Goal: Find contact information: Obtain details needed to contact an individual or organization

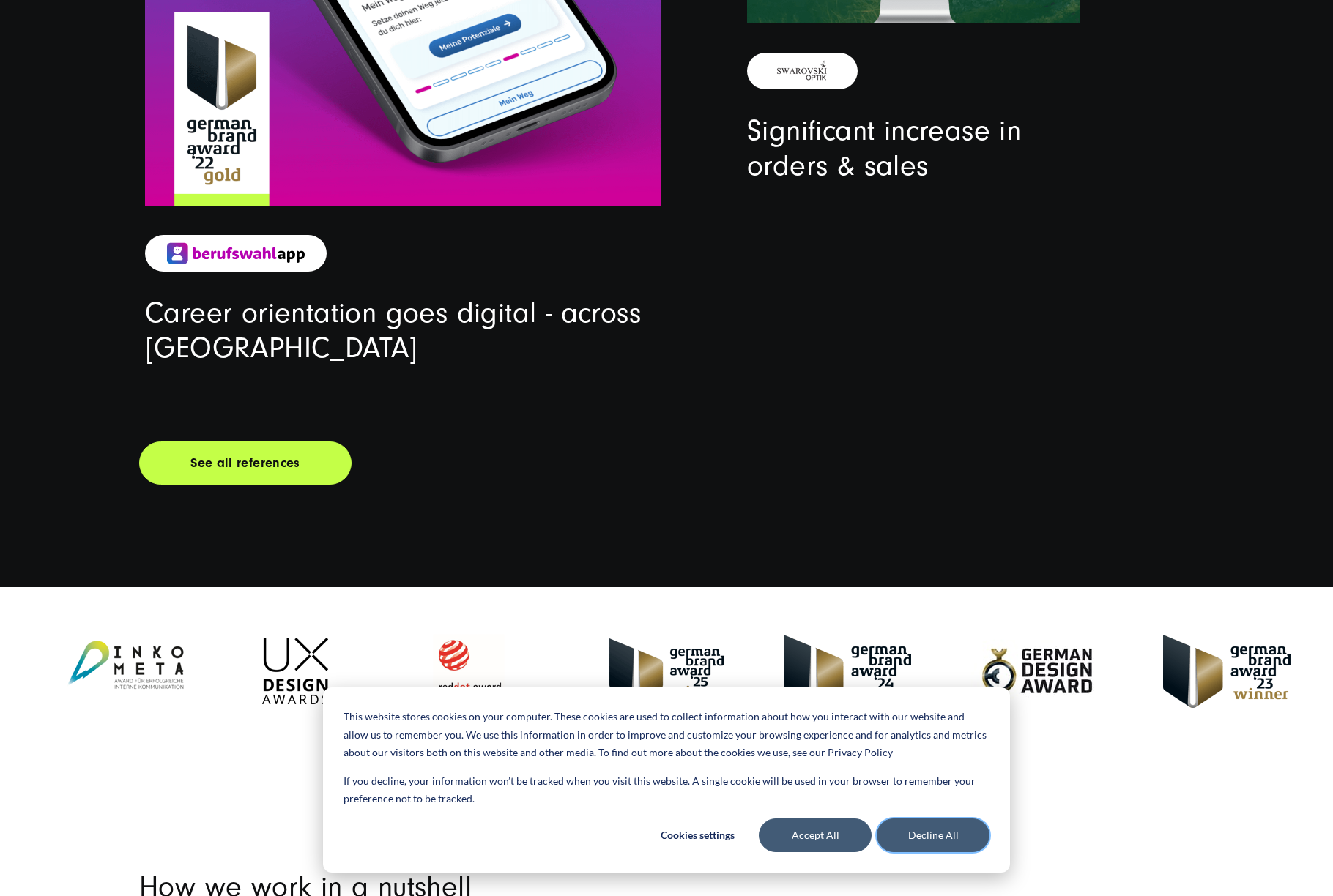
click at [919, 842] on button "Decline All" at bounding box center [933, 835] width 113 height 34
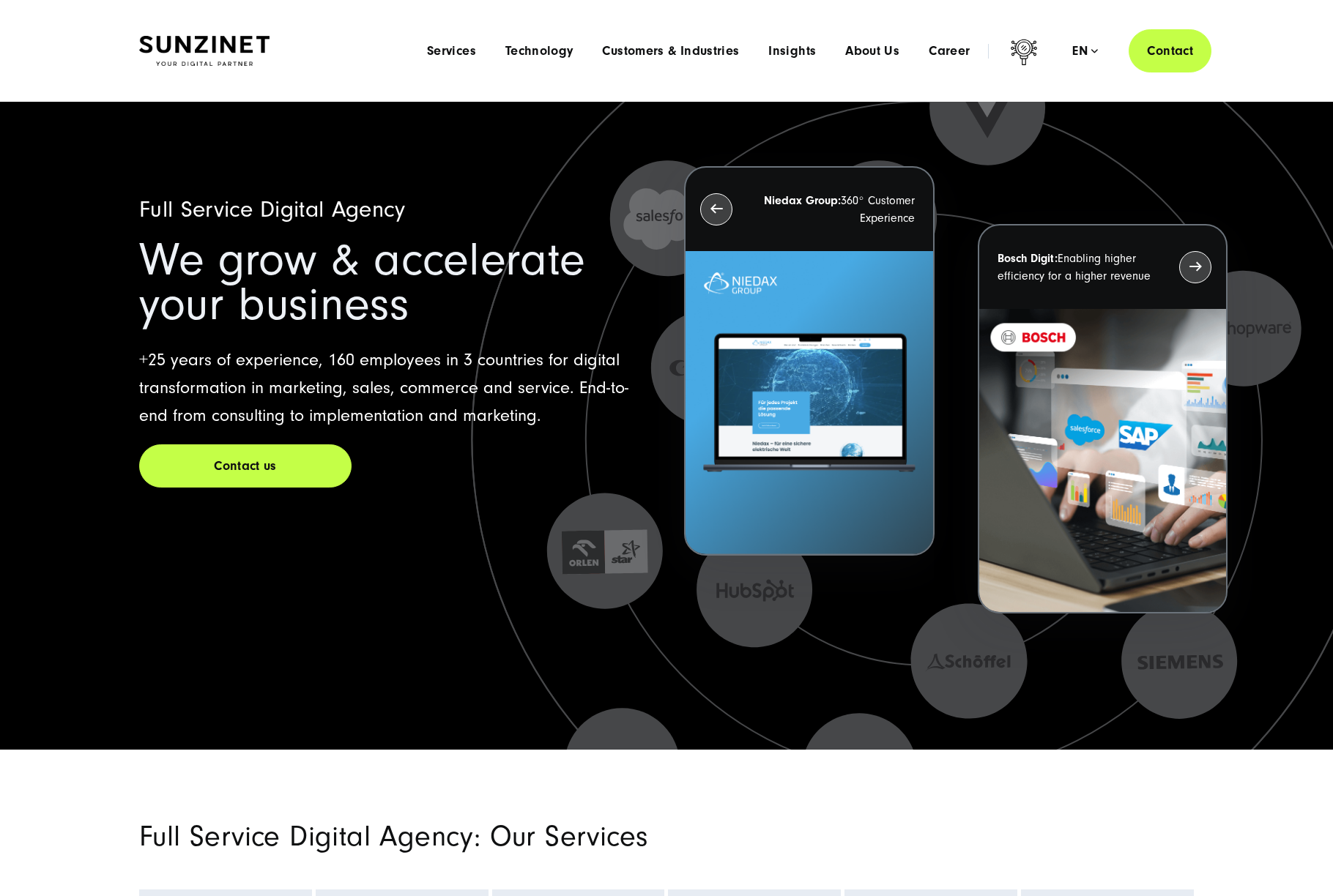
drag, startPoint x: 1197, startPoint y: 62, endPoint x: 1199, endPoint y: 71, distance: 9.2
click at [1196, 62] on link "Contact" at bounding box center [1170, 51] width 83 height 43
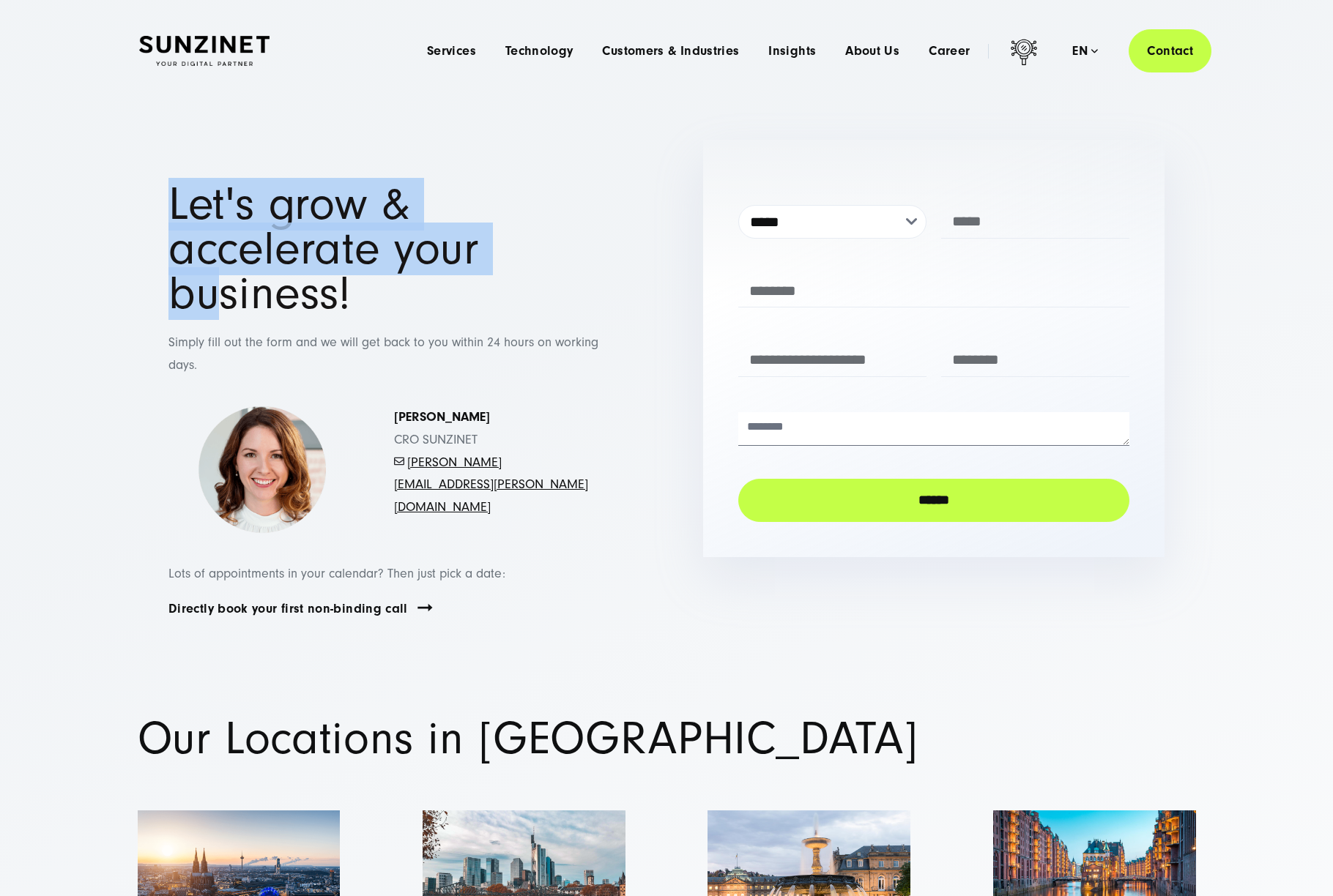
drag, startPoint x: 236, startPoint y: 210, endPoint x: 572, endPoint y: 268, distance: 341.0
click at [529, 268] on div "Let's grow & accelerate your business! Simply fill out the form and we will get…" at bounding box center [399, 287] width 520 height 209
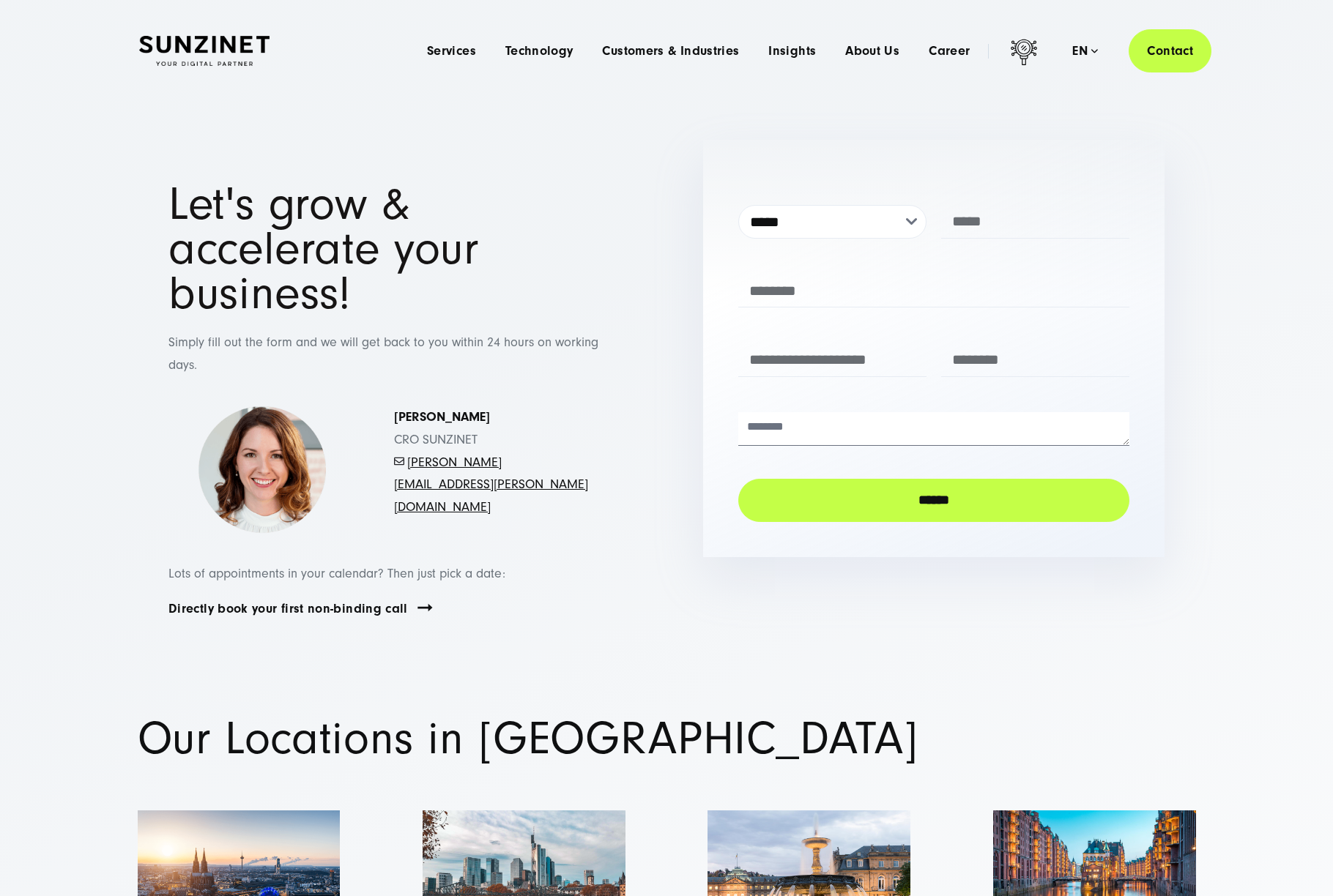
click at [576, 267] on h1 "Let's grow & accelerate your business!" at bounding box center [399, 249] width 461 height 133
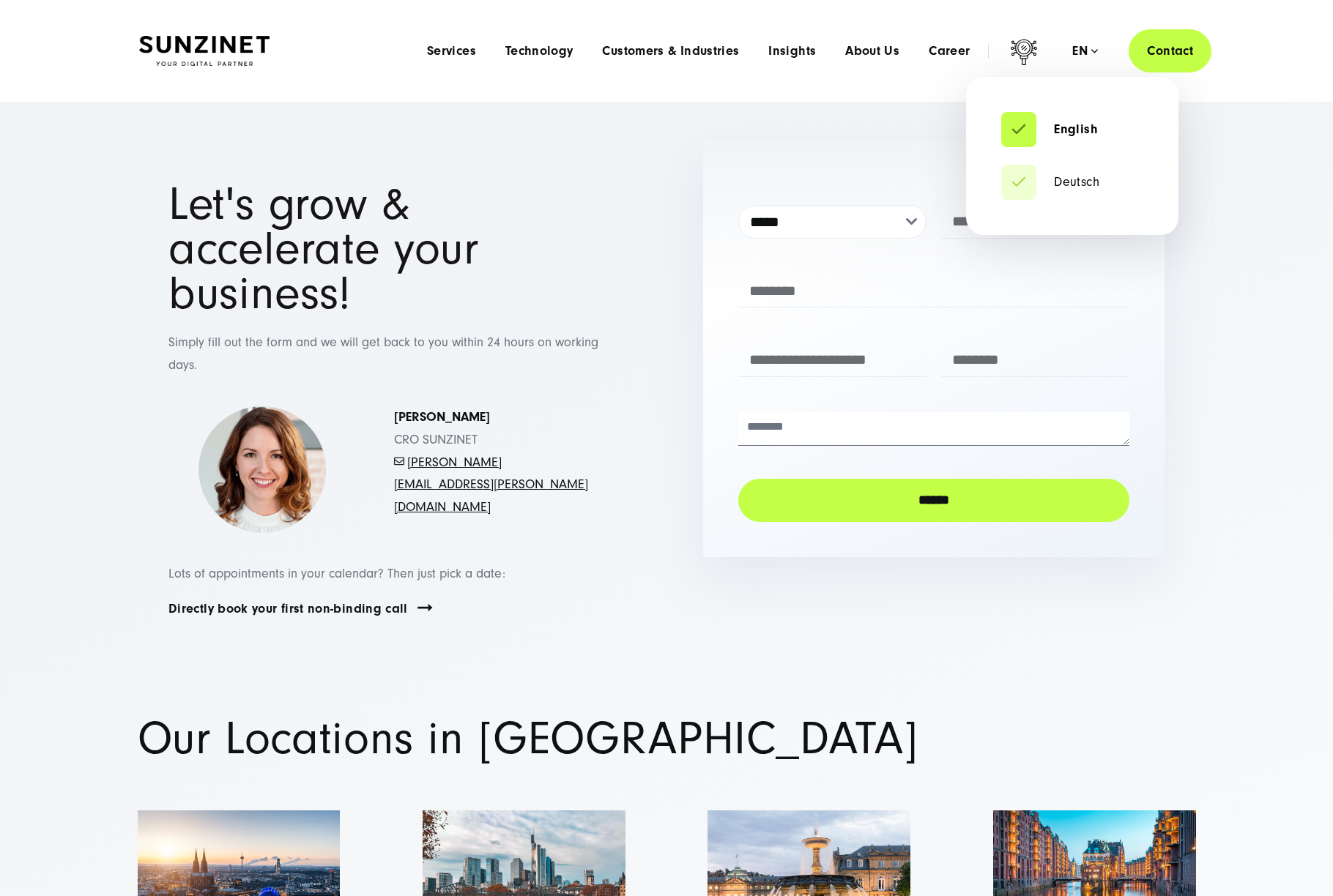
click at [1085, 54] on div "en" at bounding box center [1085, 51] width 25 height 15
click at [1030, 178] on link "Deutsch" at bounding box center [1050, 183] width 98 height 15
